Goal: Task Accomplishment & Management: Manage account settings

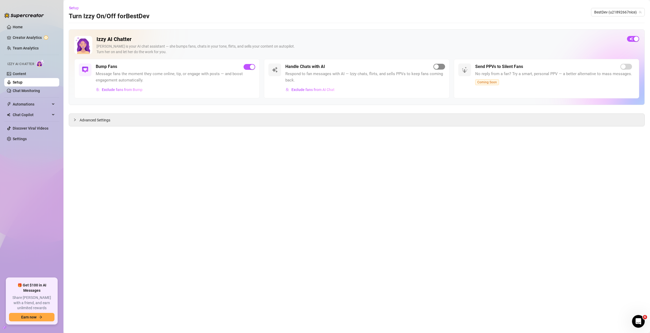
click at [439, 67] on button "button" at bounding box center [440, 67] width 12 height 6
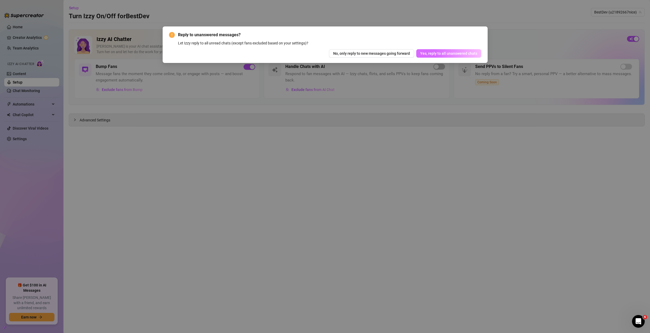
click at [437, 53] on span "Yes, reply to all unanswered chats" at bounding box center [448, 53] width 57 height 4
